Goal: Task Accomplishment & Management: Use online tool/utility

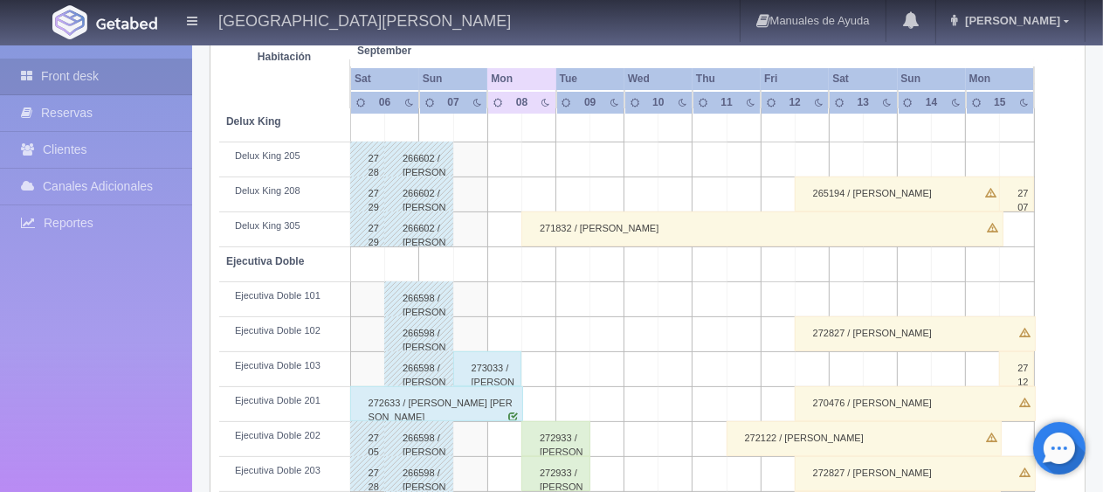
scroll to position [437, 0]
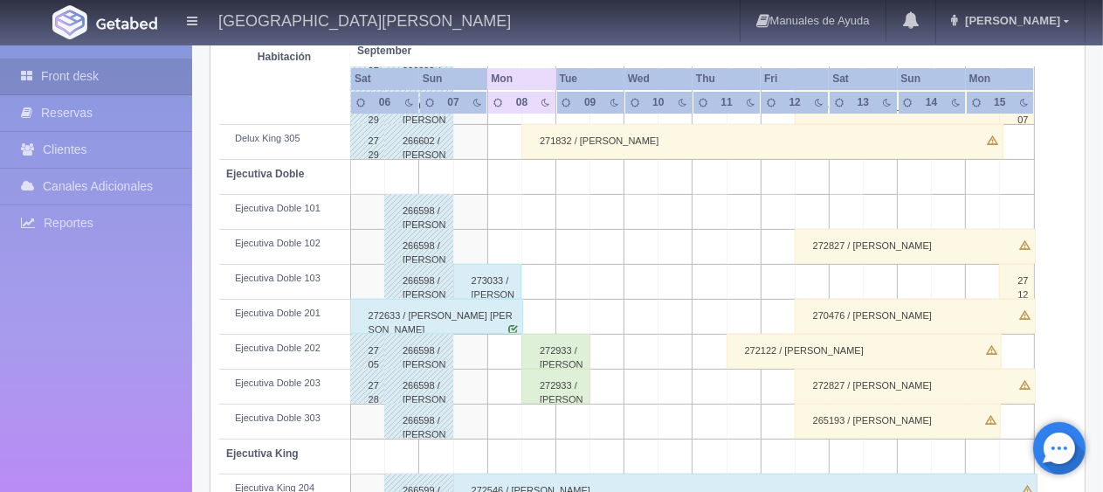
click at [508, 271] on div "273033 / [PERSON_NAME] [PERSON_NAME]" at bounding box center [487, 281] width 69 height 35
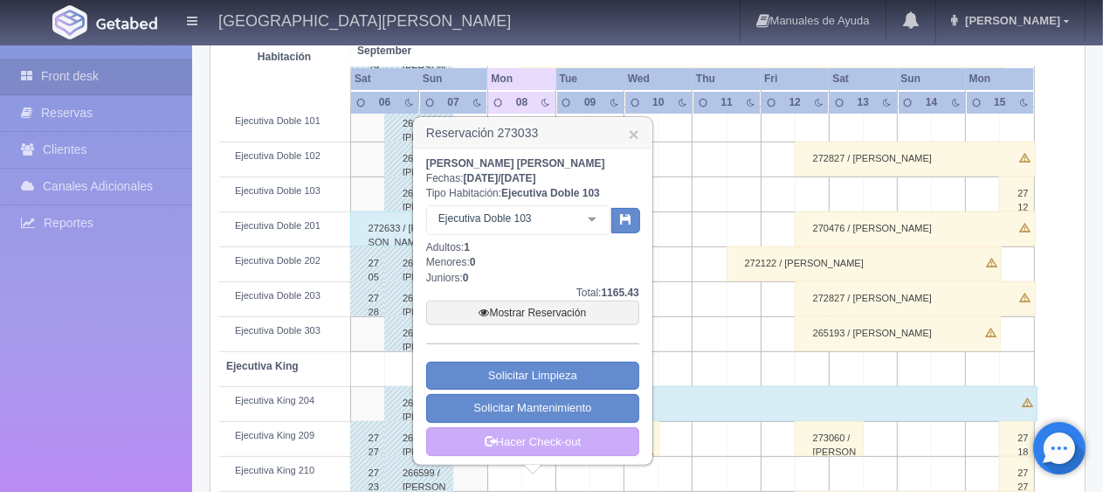
scroll to position [611, 0]
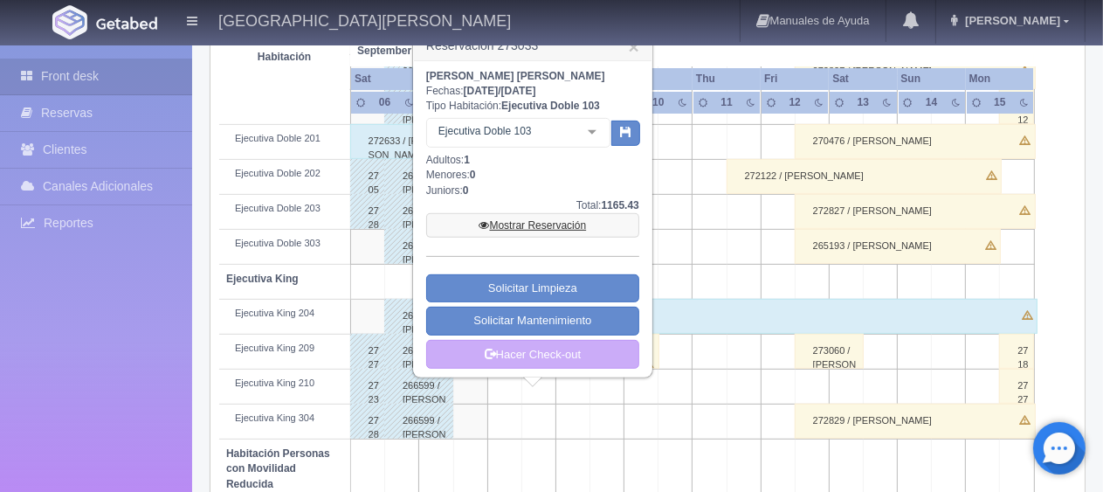
click at [540, 227] on link "Mostrar Reservación" at bounding box center [532, 225] width 213 height 24
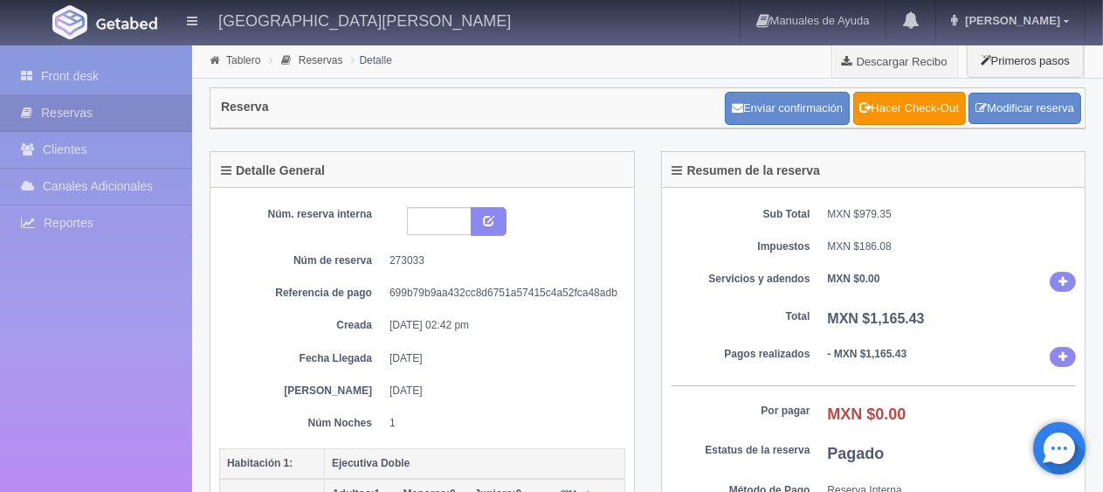
click at [646, 364] on div "Detalle General Núm. reserva interna Núm de reserva 273033 Referencia de pago 6…" at bounding box center [423, 356] width 452 height 411
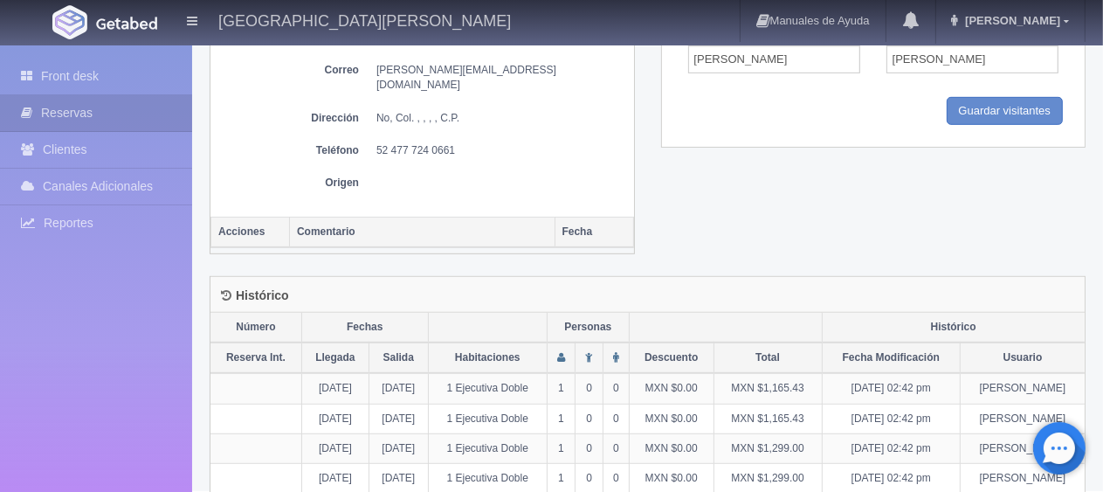
scroll to position [690, 0]
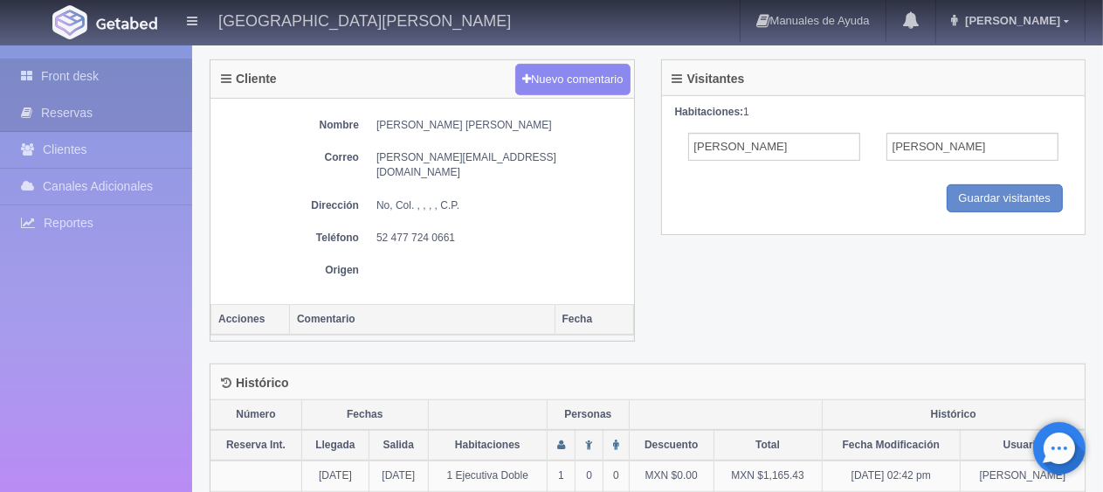
click at [127, 83] on link "Front desk" at bounding box center [96, 77] width 192 height 36
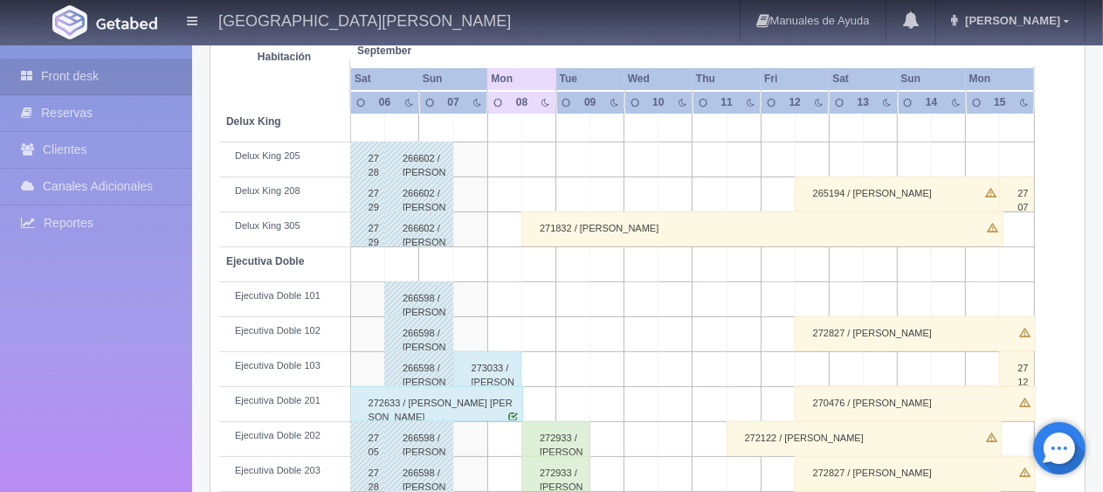
scroll to position [437, 0]
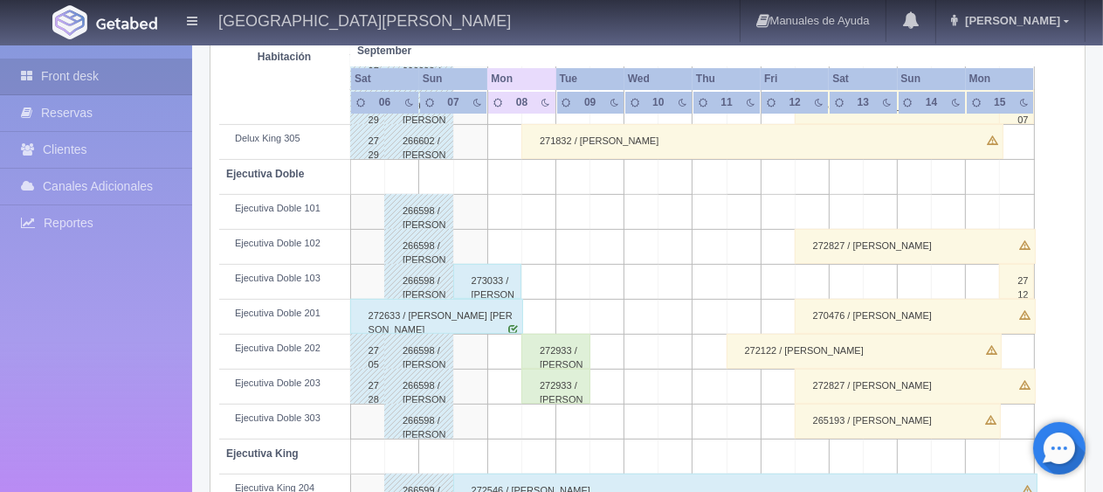
click at [483, 314] on div "272633 / [PERSON_NAME] [PERSON_NAME]" at bounding box center [436, 316] width 173 height 35
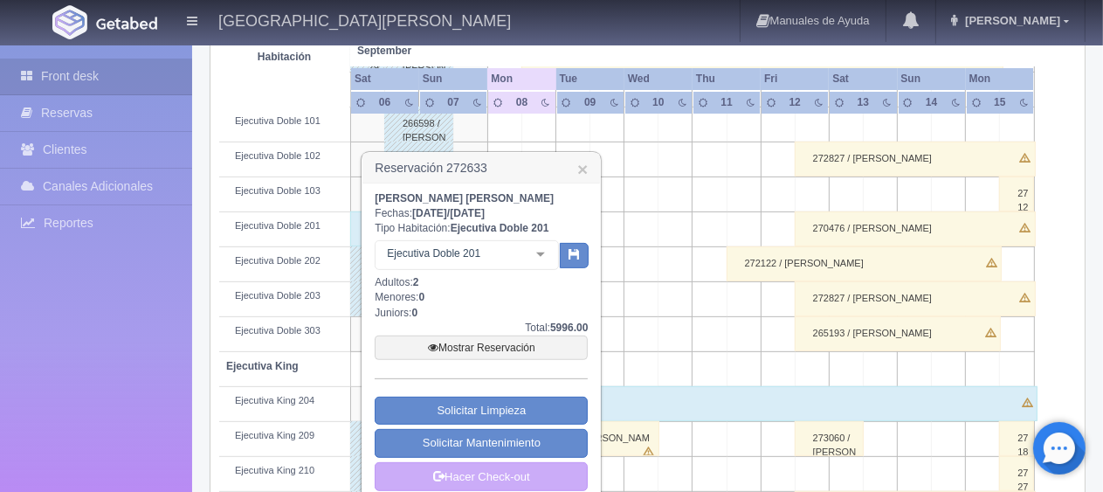
scroll to position [611, 0]
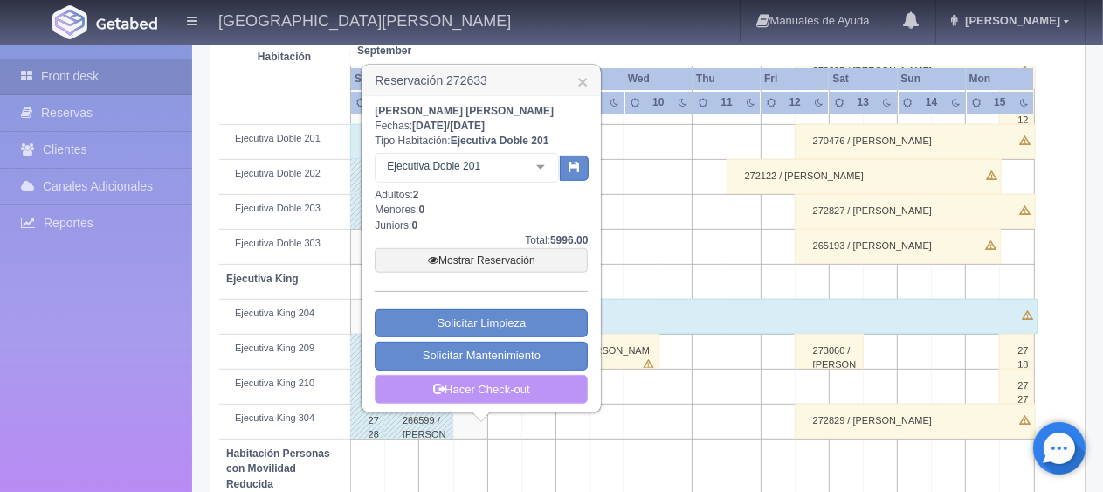
click at [500, 383] on link "Hacer Check-out" at bounding box center [481, 390] width 213 height 30
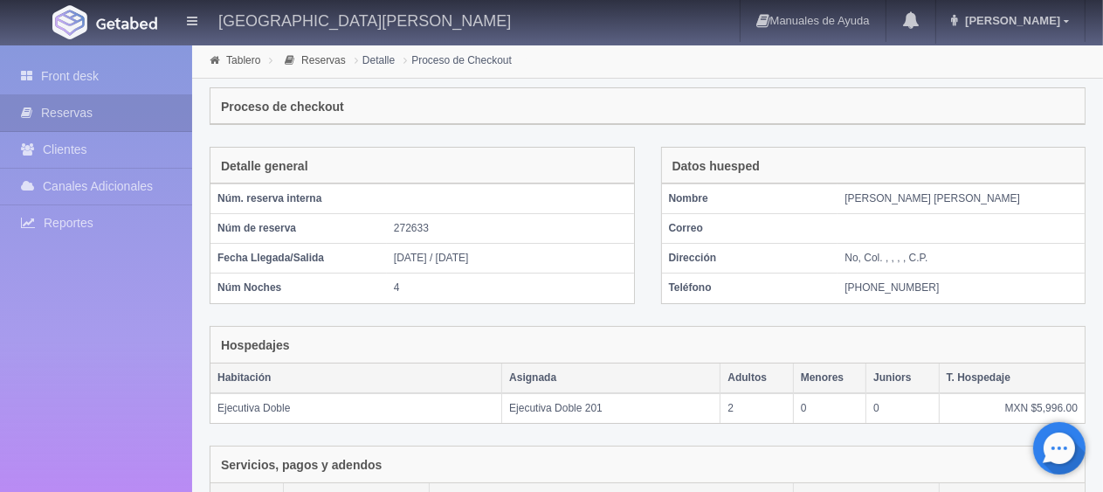
scroll to position [339, 0]
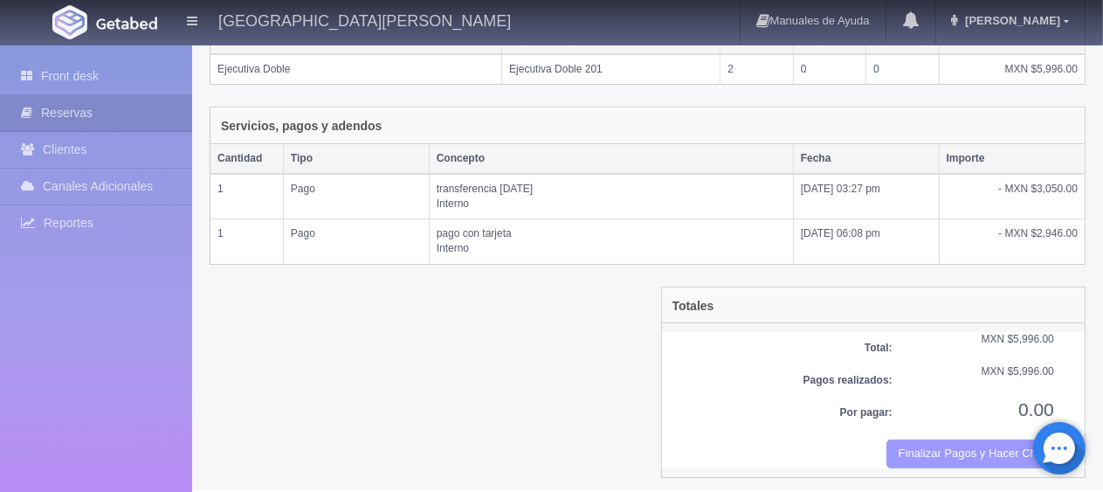
click at [916, 443] on button "Finalizar Pagos y Hacer Checkout" at bounding box center [971, 453] width 168 height 29
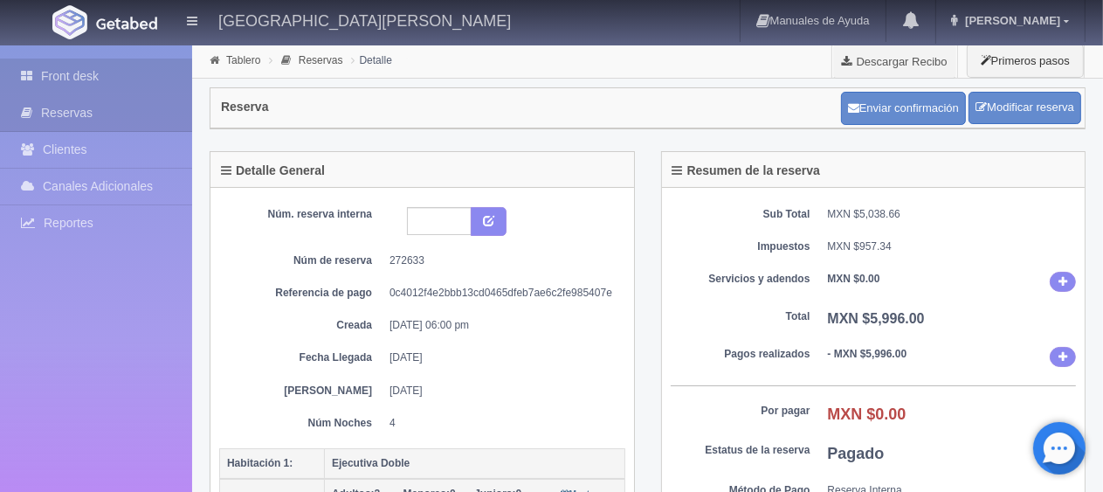
click at [119, 68] on link "Front desk" at bounding box center [96, 77] width 192 height 36
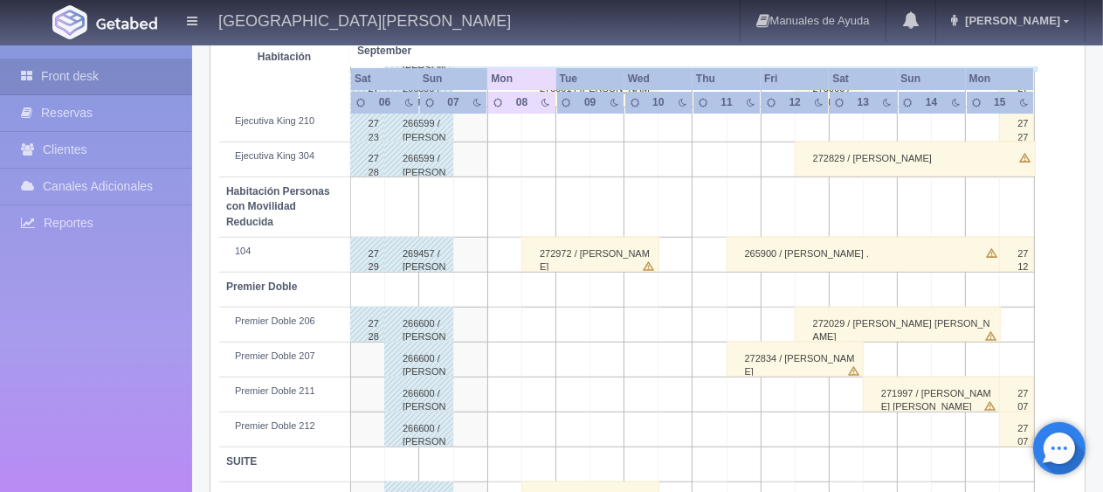
scroll to position [931, 0]
